Goal: Task Accomplishment & Management: Use online tool/utility

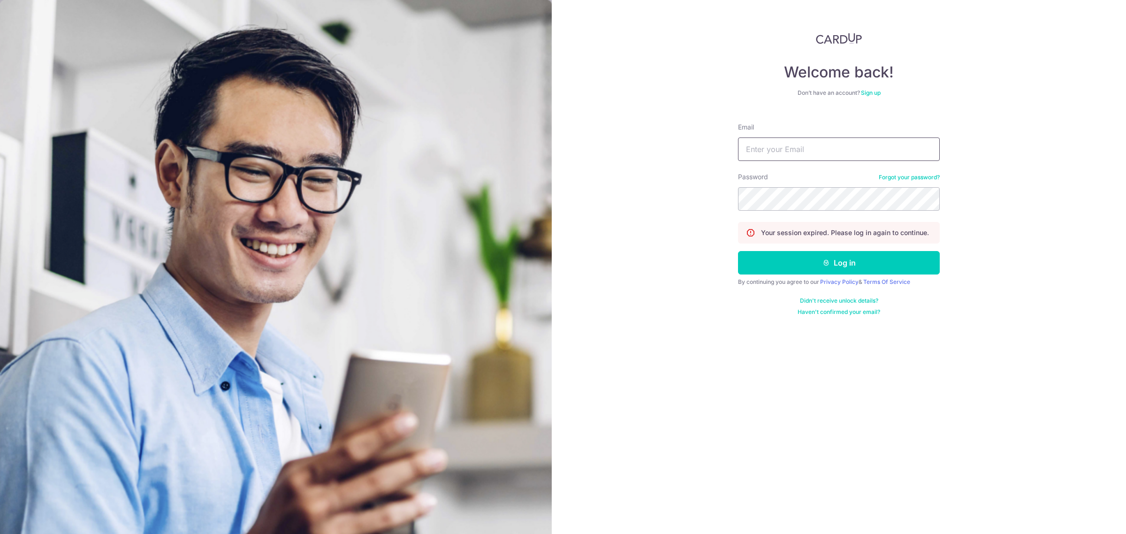
drag, startPoint x: 786, startPoint y: 149, endPoint x: 806, endPoint y: 153, distance: 20.3
click at [786, 149] on input "Email" at bounding box center [839, 149] width 202 height 23
type input "carditho_sarcol@ais.com.sg"
click at [738, 251] on button "Log in" at bounding box center [839, 262] width 202 height 23
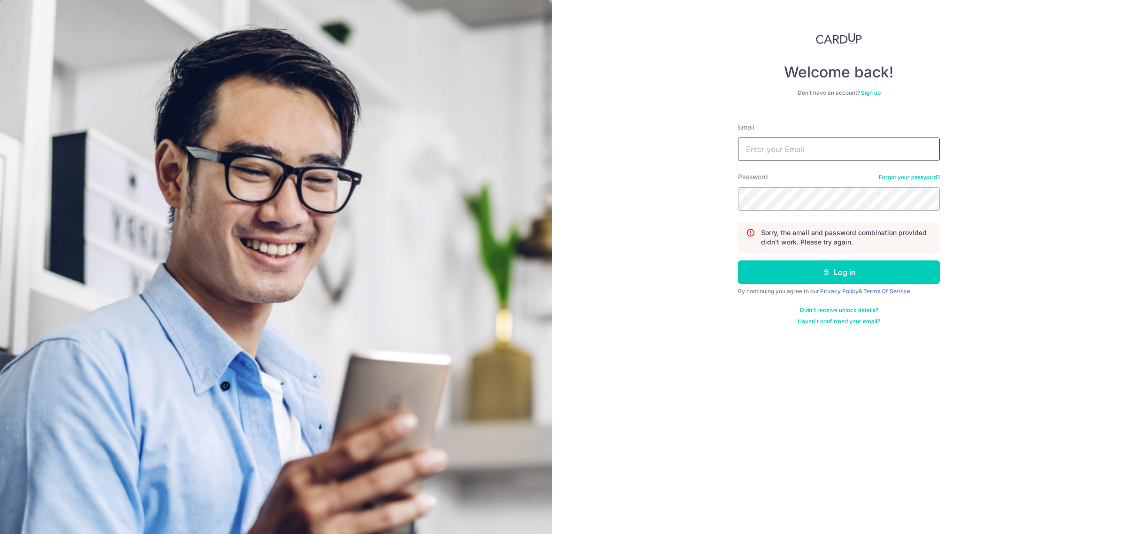
click at [807, 145] on input "Email" at bounding box center [839, 149] width 202 height 23
type input "[EMAIL_ADDRESS][DOMAIN_NAME]"
click at [738, 260] on button "Log in" at bounding box center [839, 271] width 202 height 23
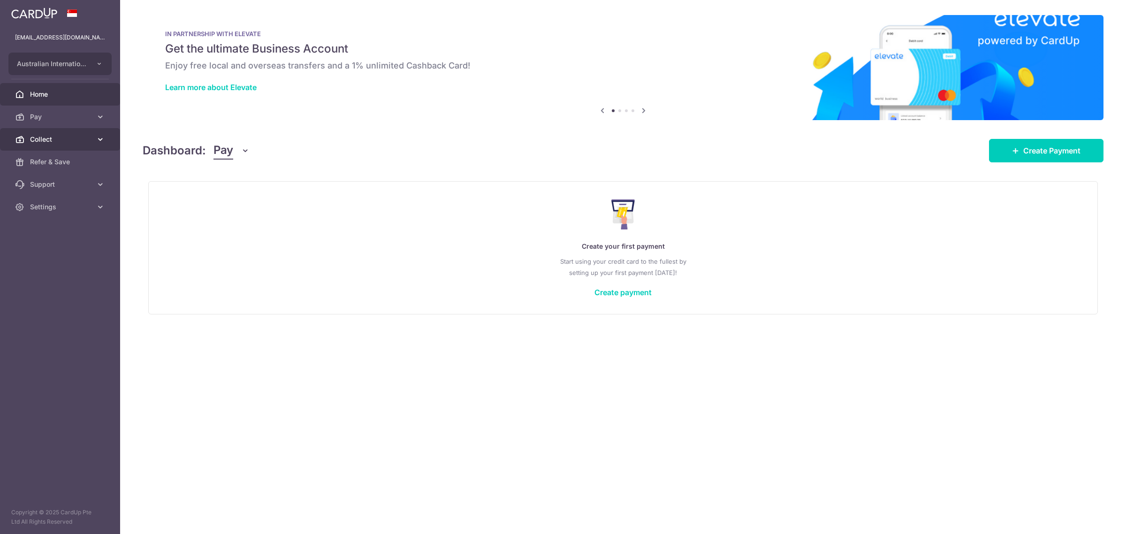
click at [47, 137] on span "Collect" at bounding box center [61, 139] width 62 height 9
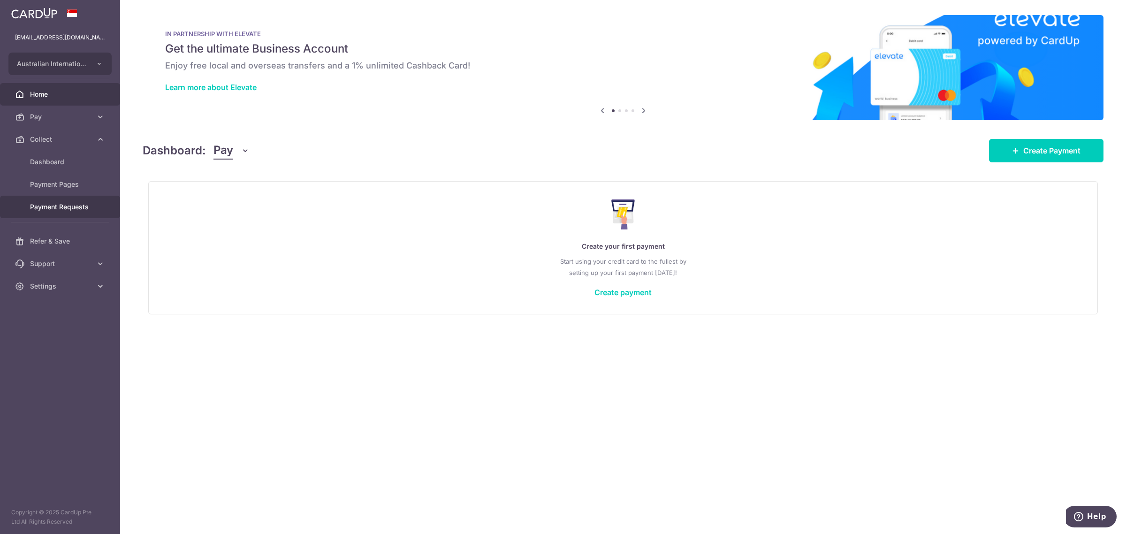
click at [52, 207] on span "Payment Requests" at bounding box center [61, 206] width 62 height 9
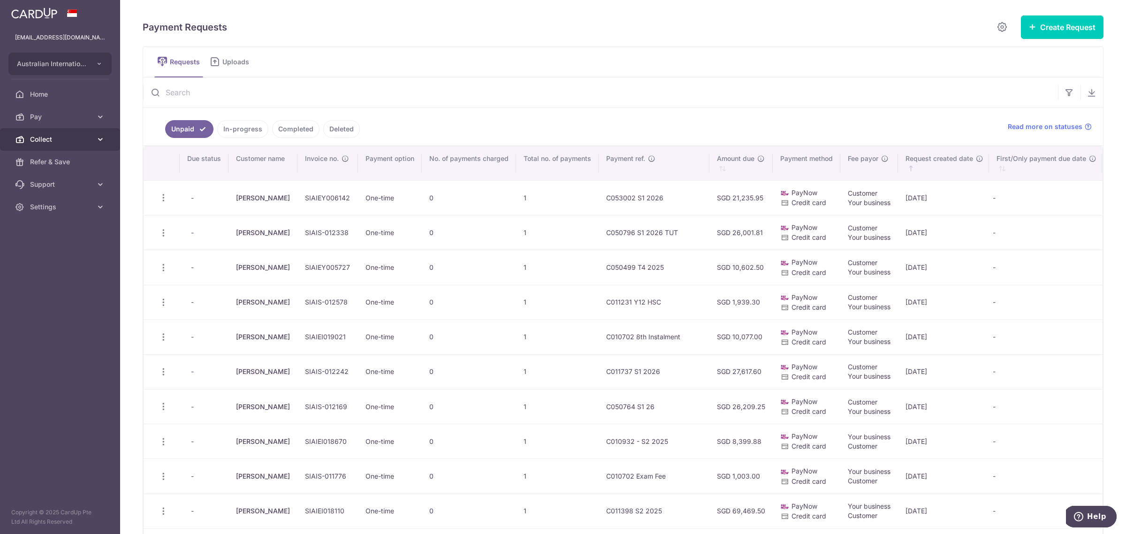
click at [27, 137] on link "Collect" at bounding box center [60, 139] width 120 height 23
click at [1050, 24] on button "Create Request" at bounding box center [1062, 26] width 83 height 23
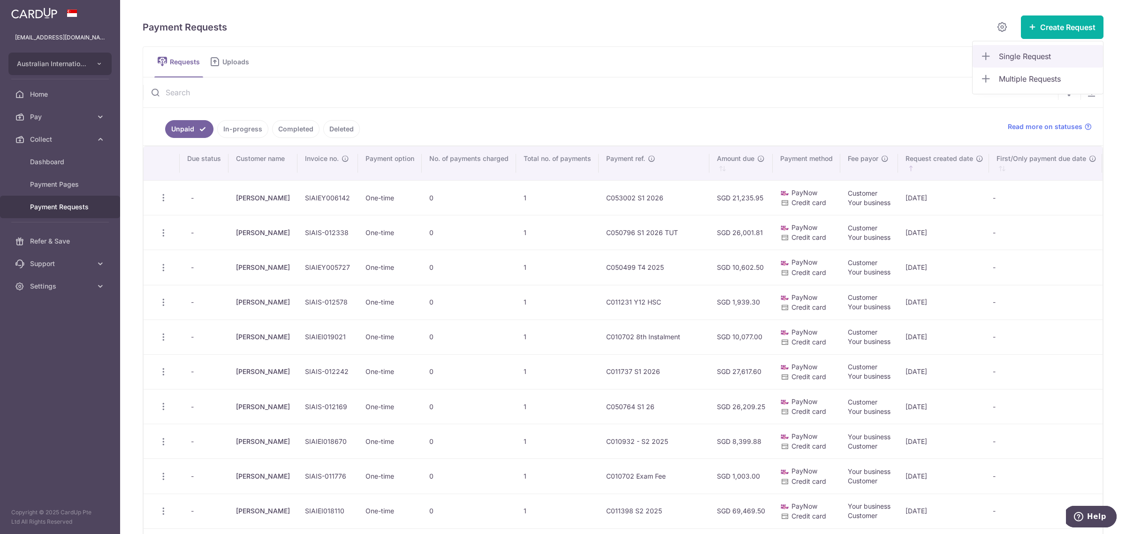
click at [1012, 57] on span "Single Request" at bounding box center [1047, 56] width 97 height 11
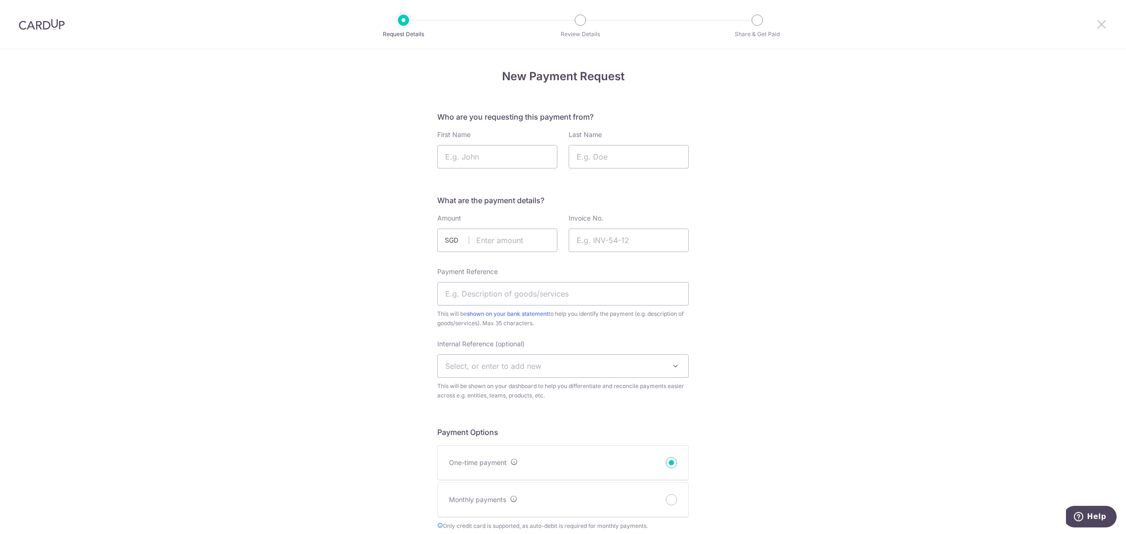
click at [1107, 23] on icon at bounding box center [1101, 24] width 11 height 12
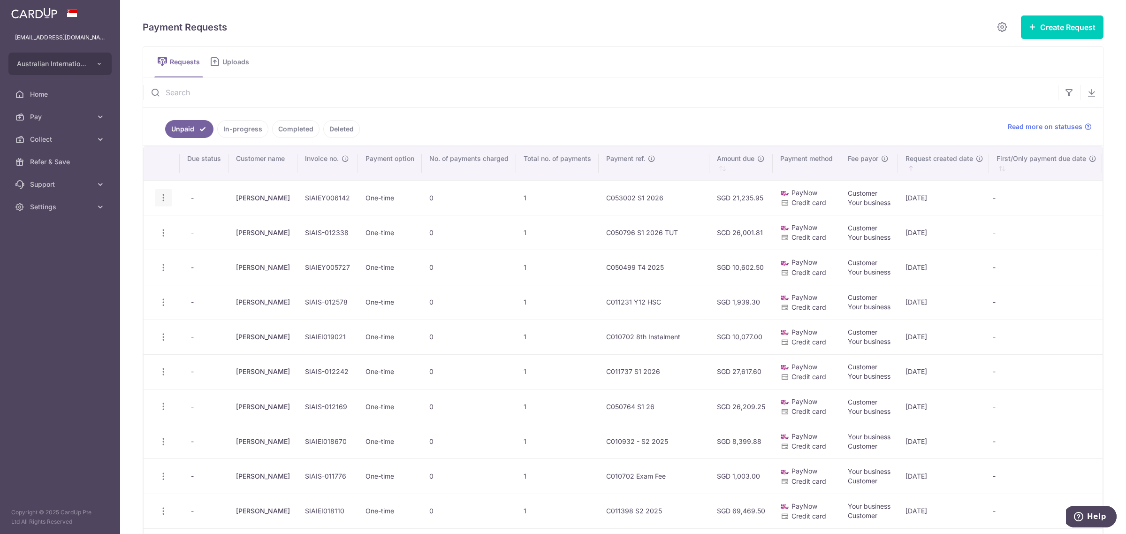
click at [161, 200] on icon "button" at bounding box center [164, 198] width 10 height 10
click at [209, 222] on span "Update Request" at bounding box center [211, 223] width 59 height 11
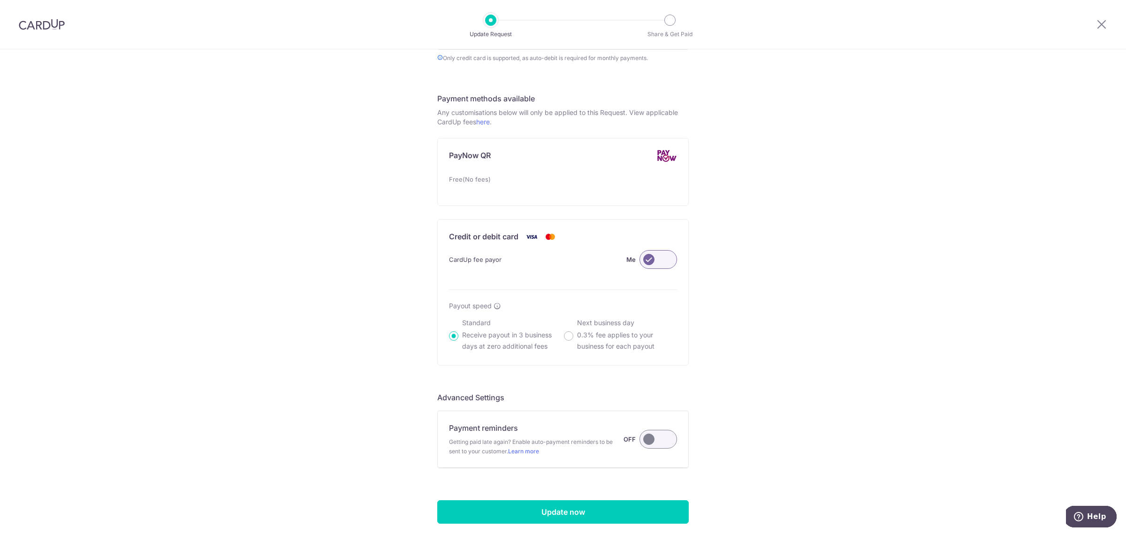
scroll to position [469, 0]
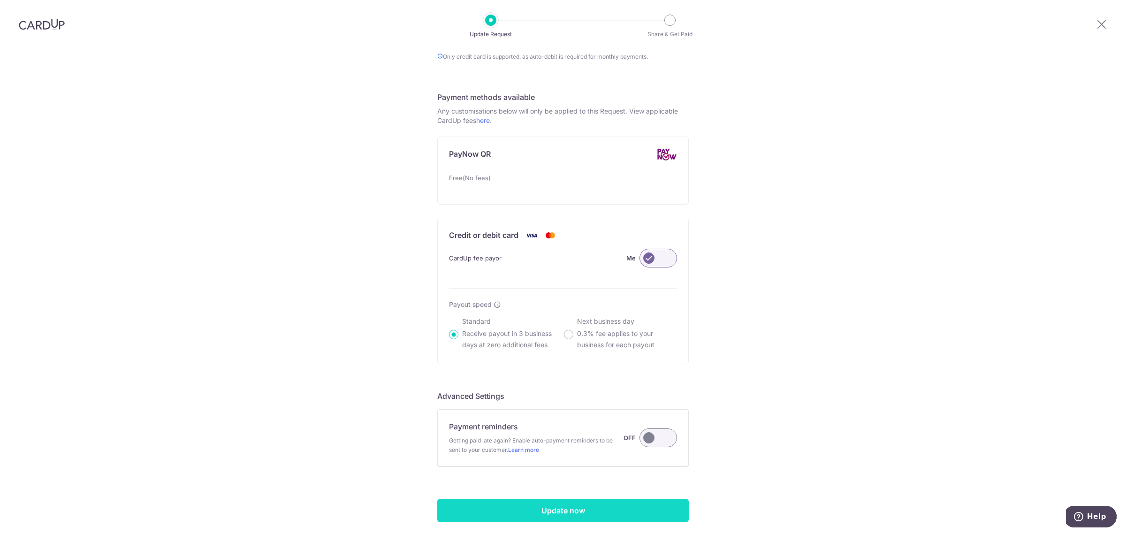
click at [590, 507] on input "Update now" at bounding box center [563, 510] width 252 height 23
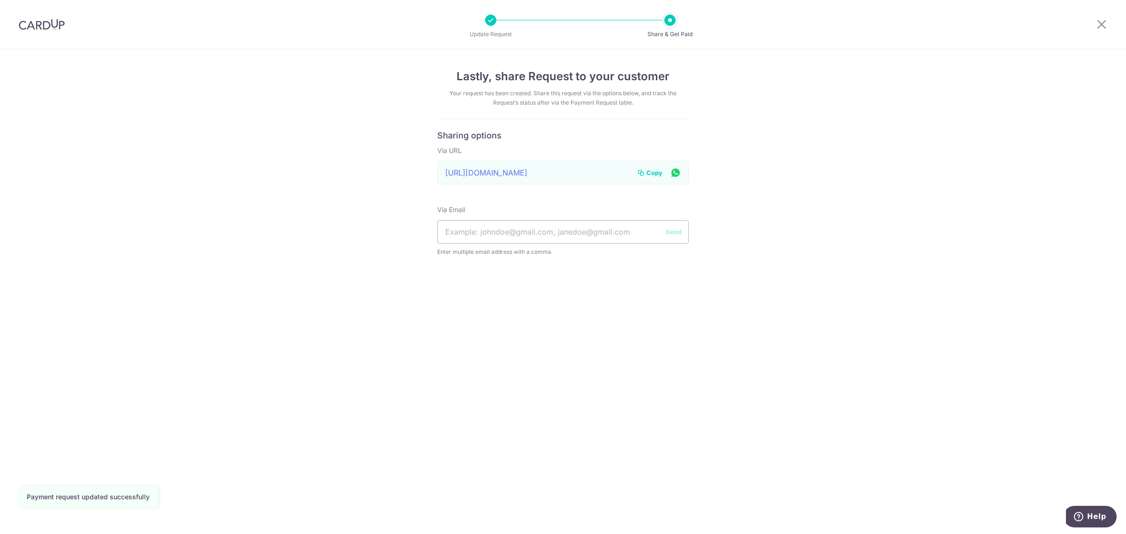
click at [651, 170] on span "Copy" at bounding box center [655, 172] width 16 height 9
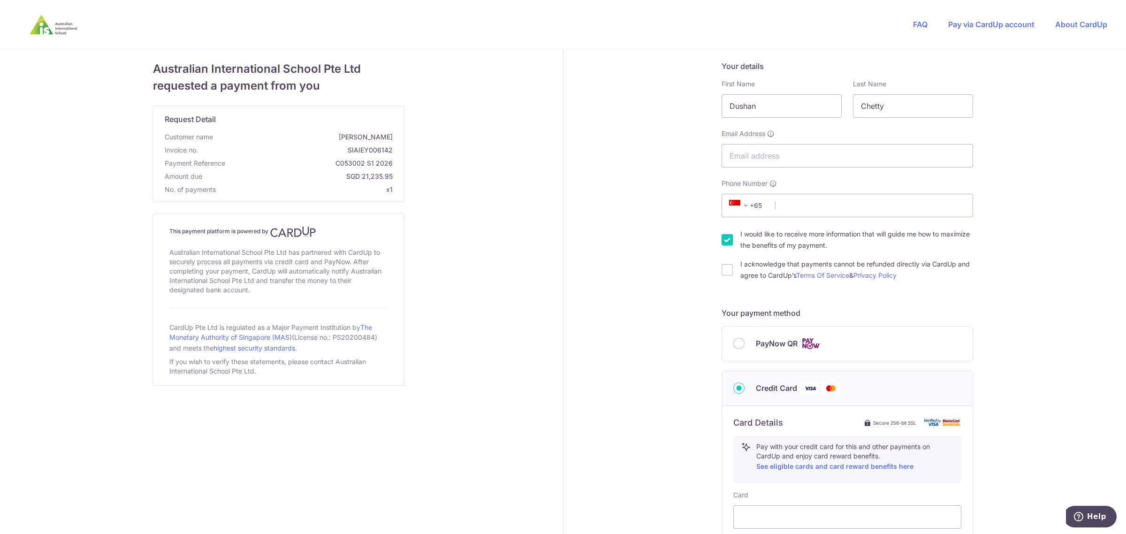
click at [453, 454] on div "Australian International School Pte Ltd requested a payment from you Request De…" at bounding box center [278, 426] width 569 height 755
drag, startPoint x: 446, startPoint y: 108, endPoint x: 458, endPoint y: 109, distance: 11.7
click at [446, 108] on div "Australian International School Pte Ltd requested a payment from you Request De…" at bounding box center [278, 426] width 569 height 755
click at [270, 30] on header "FAQ Pay via CardUp account About CardUp" at bounding box center [563, 24] width 1126 height 49
click at [1092, 184] on div "Your details First Name [PERSON_NAME] Last Name Chetty Email Address Phone Numb…" at bounding box center [848, 426] width 569 height 755
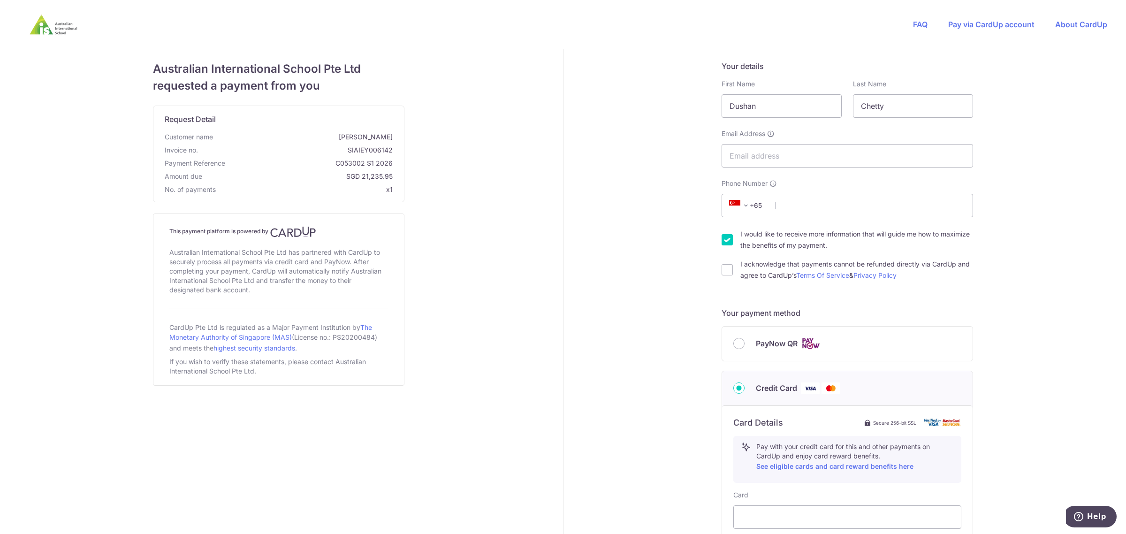
click at [511, 99] on div "Australian International School Pte Ltd requested a payment from you Request De…" at bounding box center [278, 426] width 569 height 755
